Goal: Transaction & Acquisition: Purchase product/service

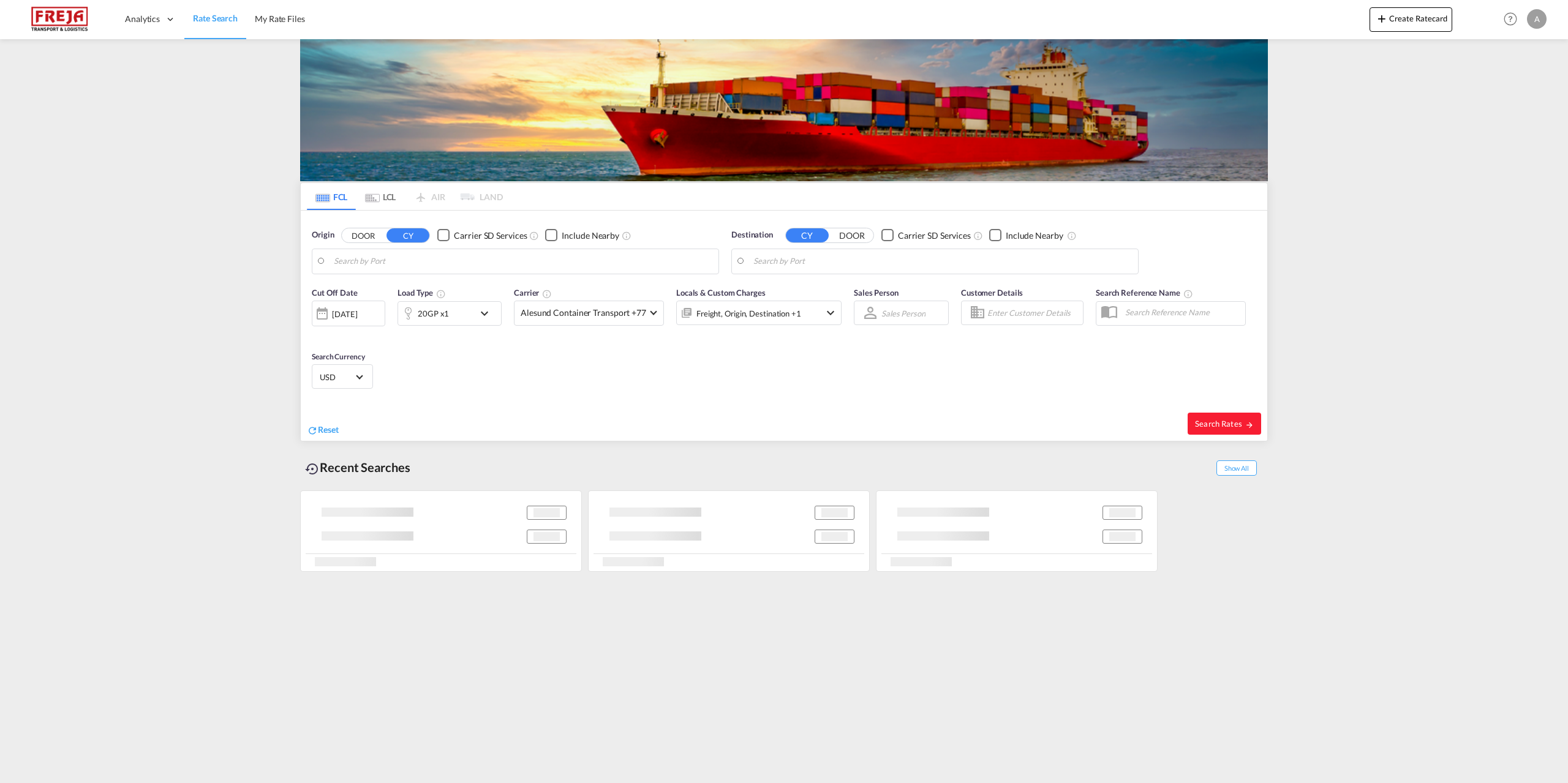
type input "[GEOGRAPHIC_DATA], [GEOGRAPHIC_DATA]"
type input "[GEOGRAPHIC_DATA], SGSIN"
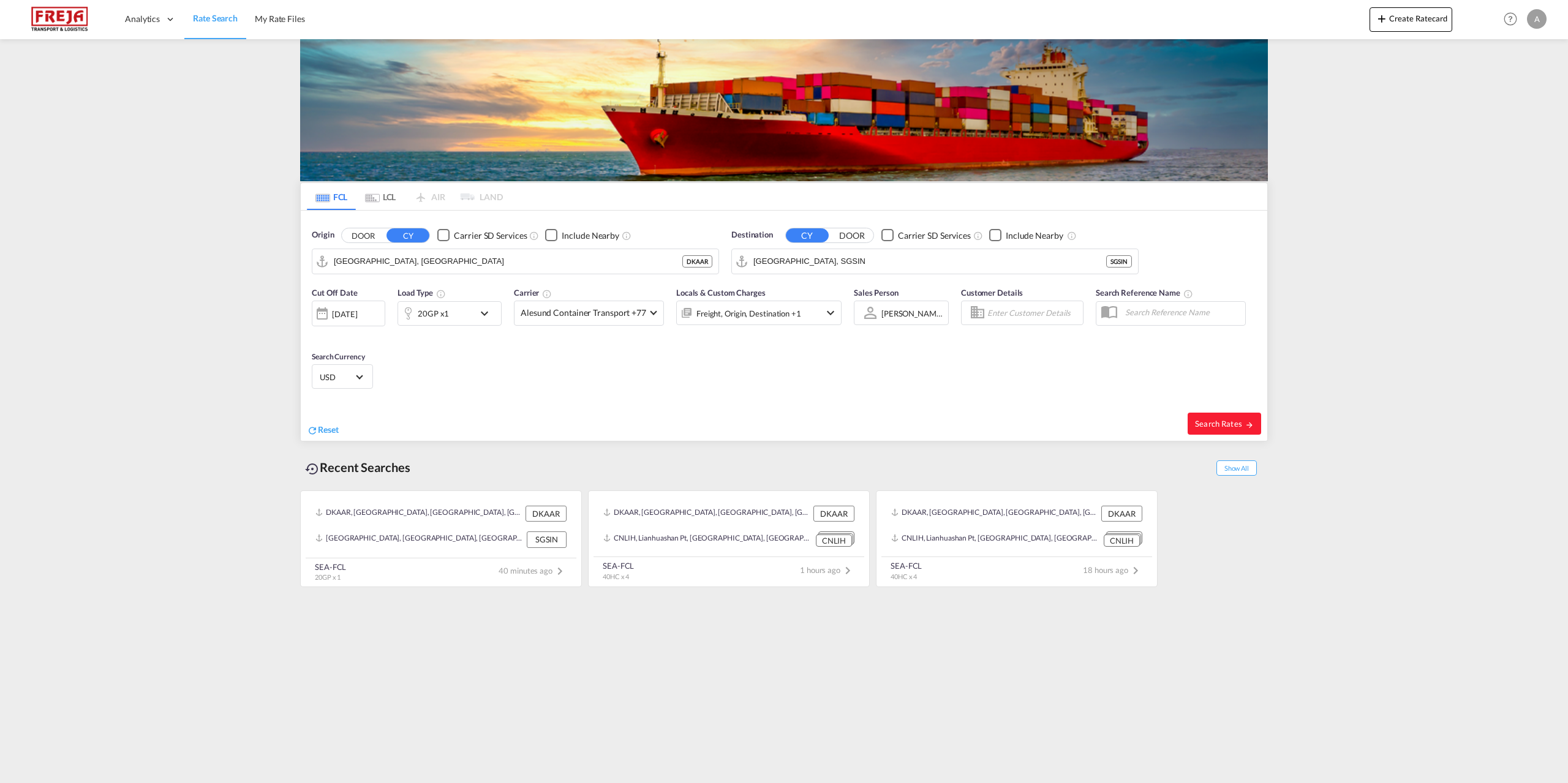
click at [483, 313] on md-icon "icon-chevron-down" at bounding box center [487, 313] width 20 height 15
click at [374, 372] on md-select-value "20GP" at bounding box center [354, 366] width 49 height 20
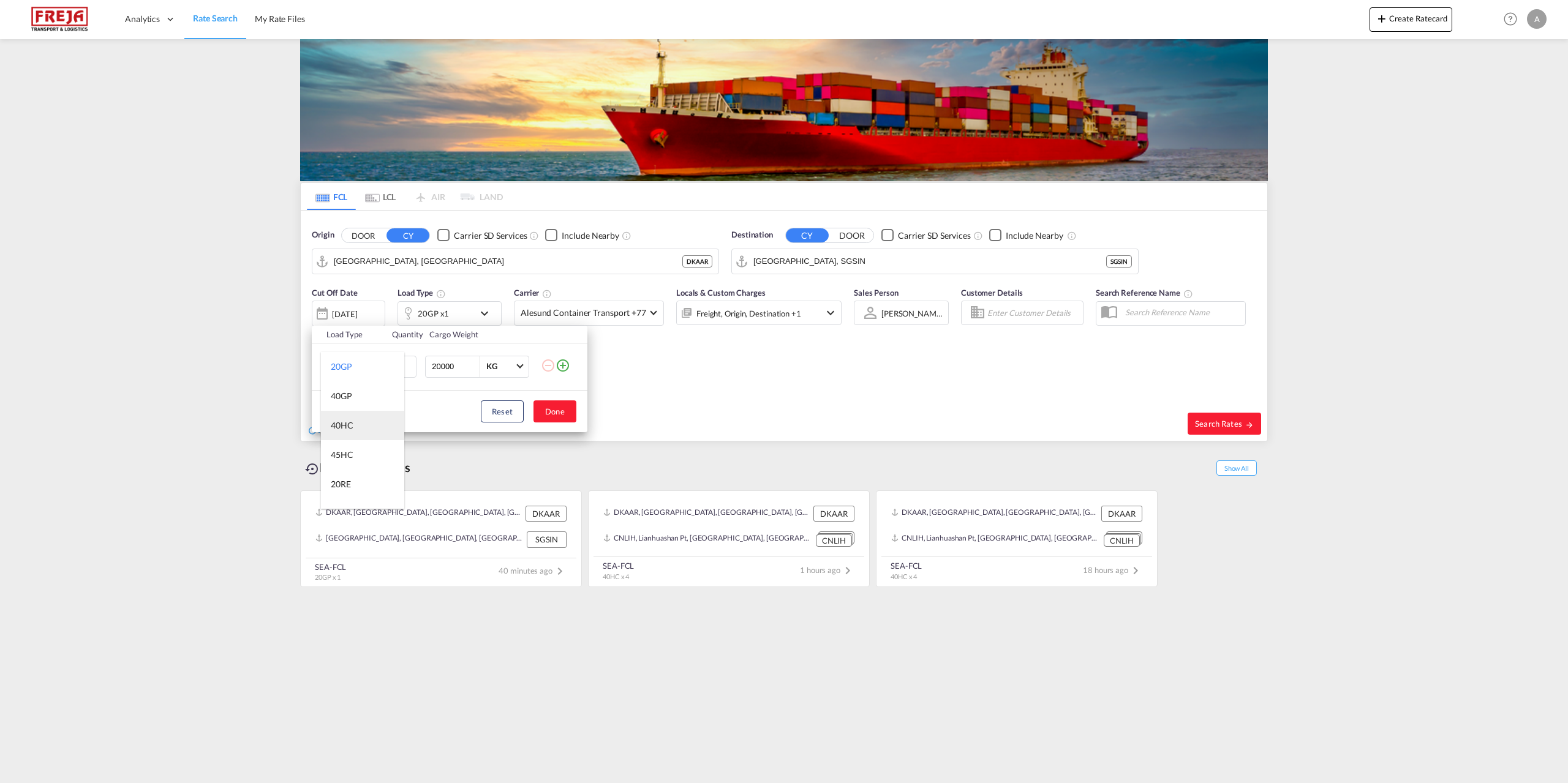
click at [350, 428] on div "40HC" at bounding box center [341, 425] width 22 height 13
drag, startPoint x: 395, startPoint y: 363, endPoint x: 367, endPoint y: 372, distance: 29.4
click at [367, 372] on tr "40HC 1 20000 KG KG" at bounding box center [450, 367] width 276 height 47
type input "4"
click at [550, 410] on button "Done" at bounding box center [555, 411] width 43 height 22
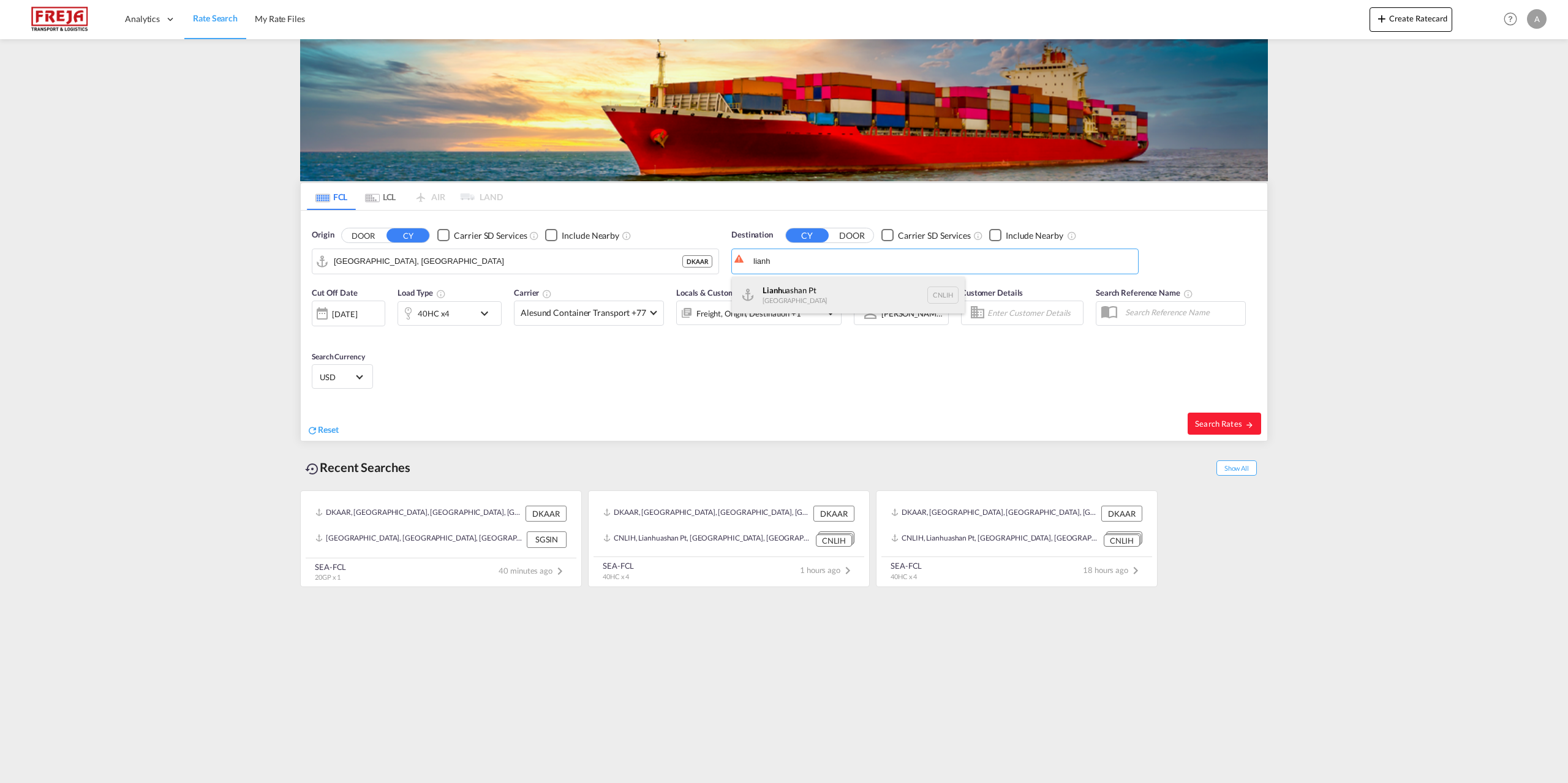
click at [880, 291] on div "Lianh uashan Pt China CNLIH" at bounding box center [847, 295] width 233 height 37
type input "Lianhuashan Pt, CNLIH"
click at [631, 305] on md-select-value "Alesund Container Transport +77" at bounding box center [589, 313] width 149 height 23
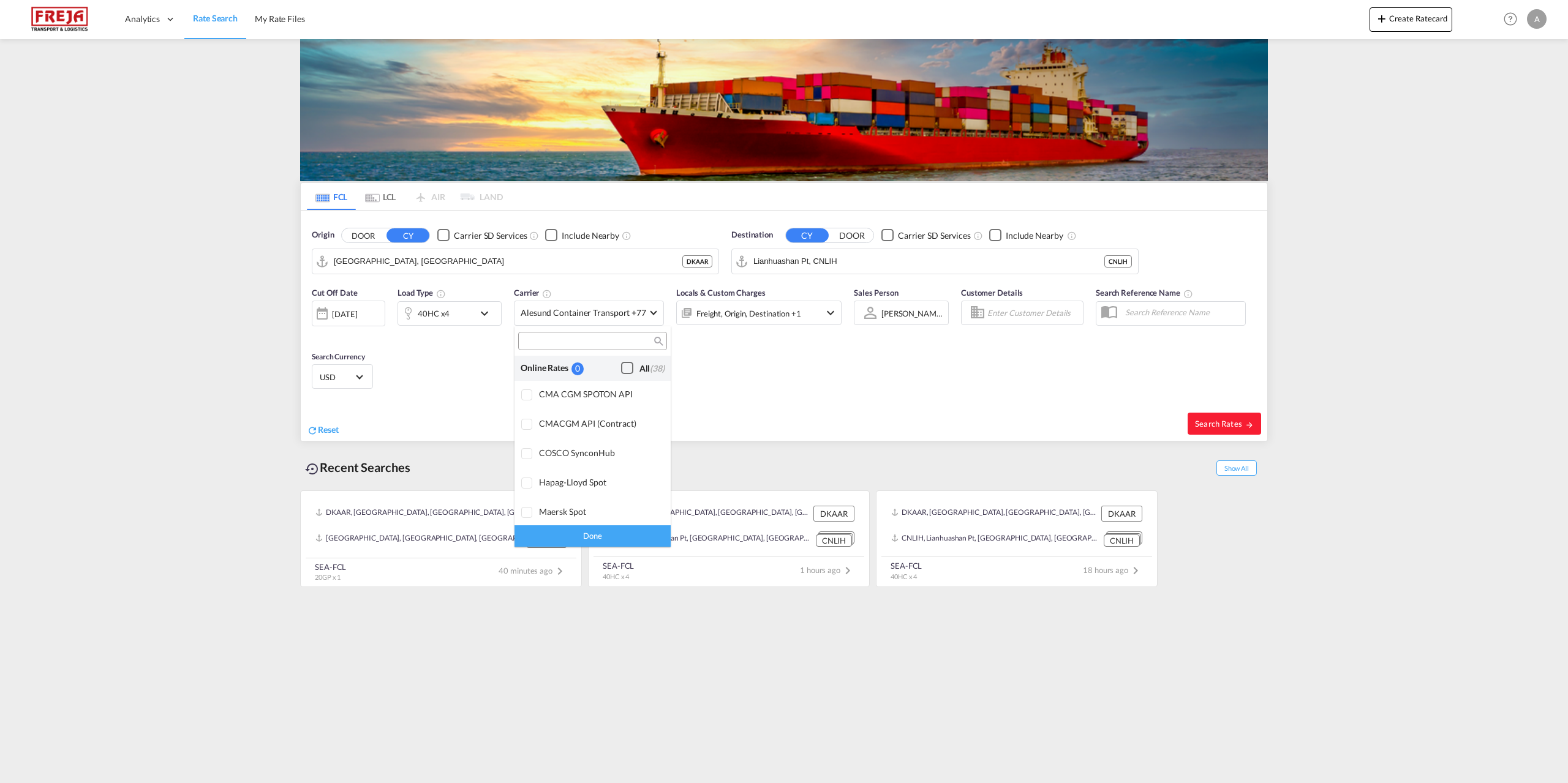
click at [621, 371] on div "Checkbox No Ink" at bounding box center [627, 368] width 13 height 13
click at [611, 530] on div "Done" at bounding box center [593, 536] width 156 height 21
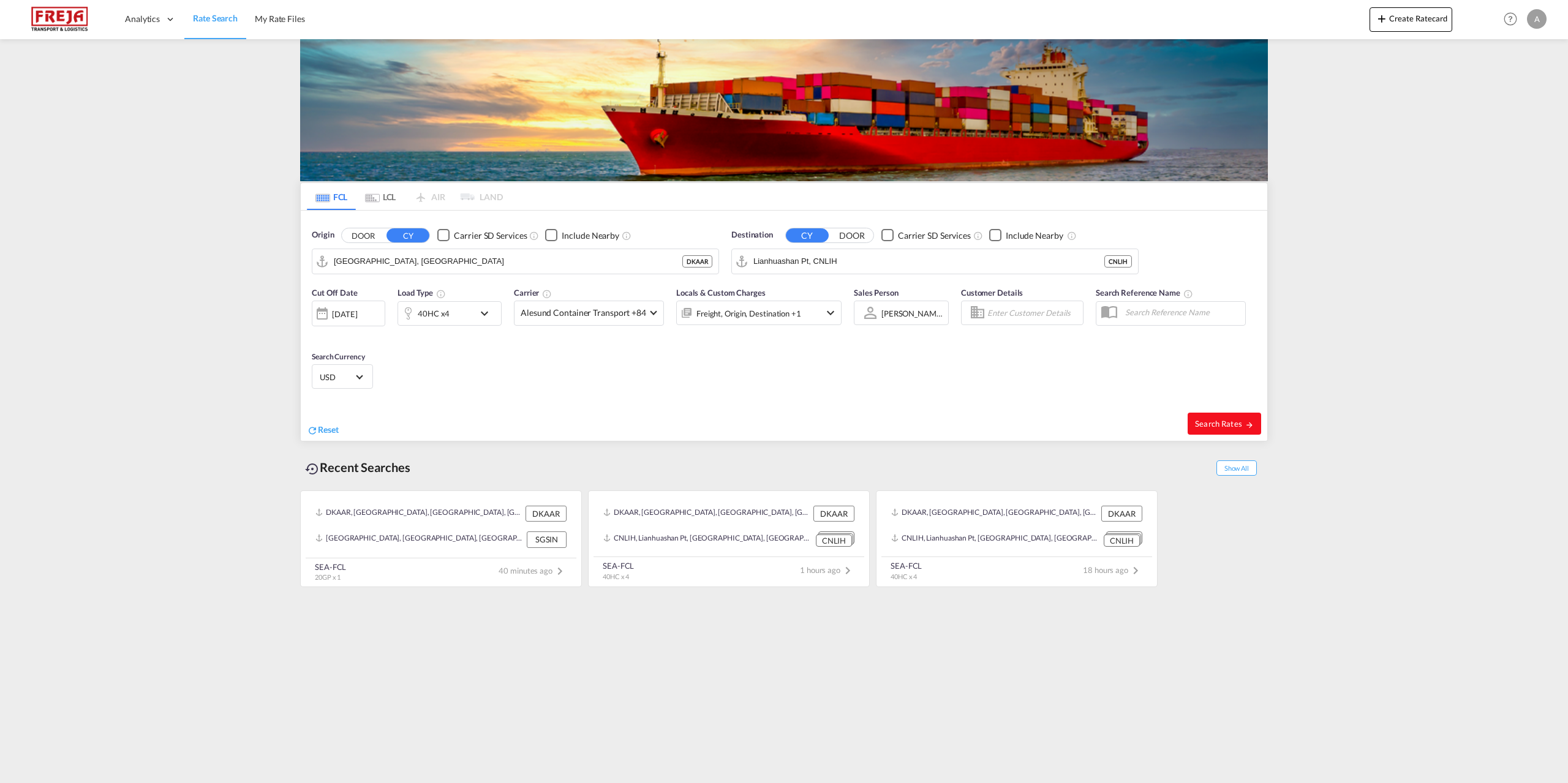
click at [1233, 420] on span "Search Rates" at bounding box center [1224, 424] width 59 height 10
type input "DKAAR to CNLIH / [DATE]"
